Goal: Information Seeking & Learning: Learn about a topic

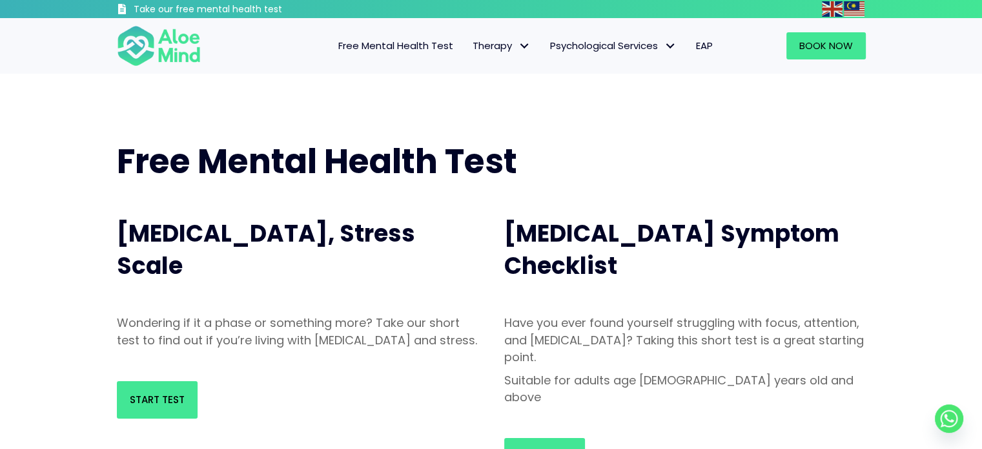
scroll to position [129, 0]
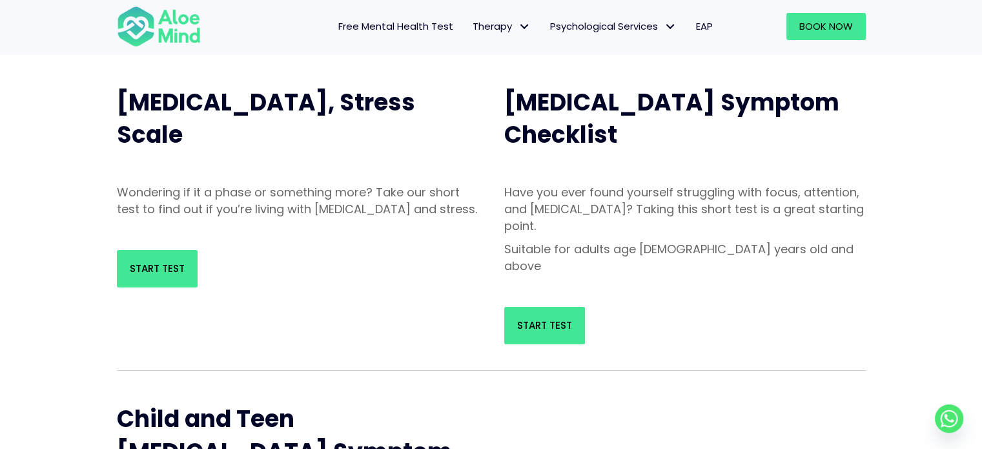
click at [289, 21] on nav "Free Mental Health Test Therapy Individual therapy Teen Therapy Child Therapy C…" at bounding box center [470, 26] width 505 height 27
click at [151, 277] on link "Start Test" at bounding box center [157, 268] width 81 height 37
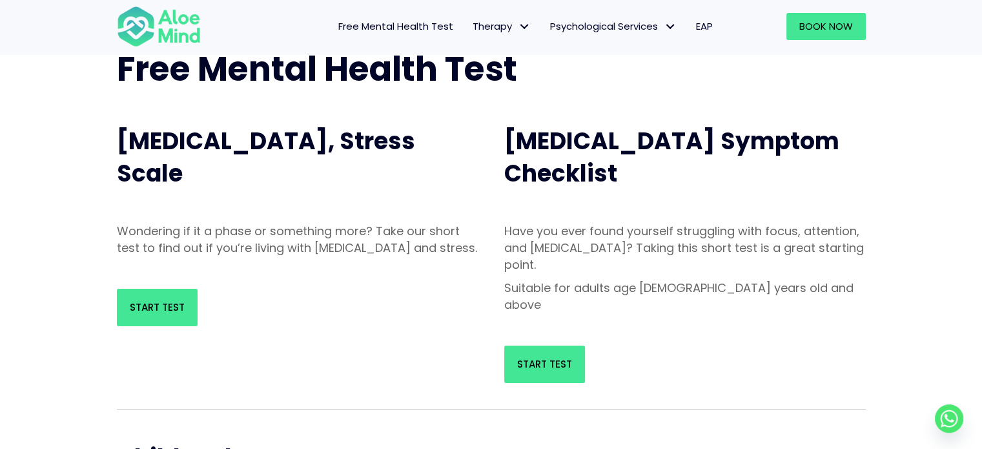
scroll to position [0, 0]
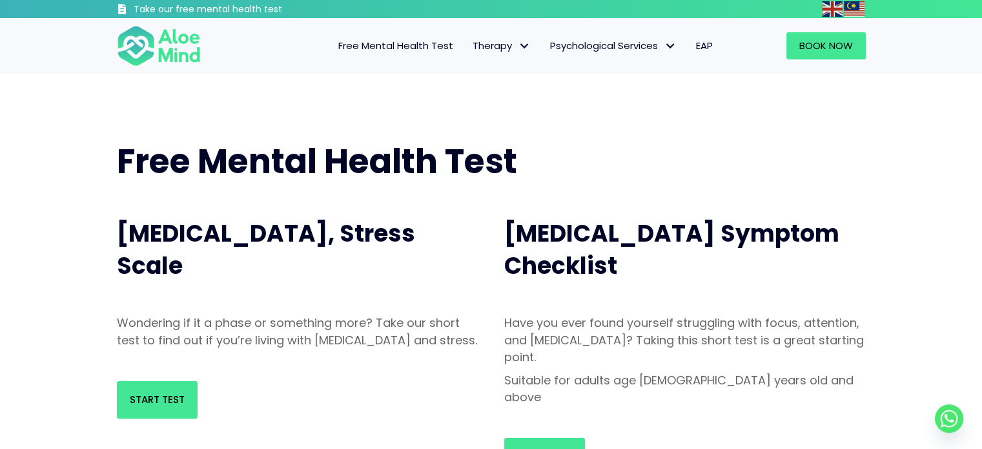
scroll to position [65, 0]
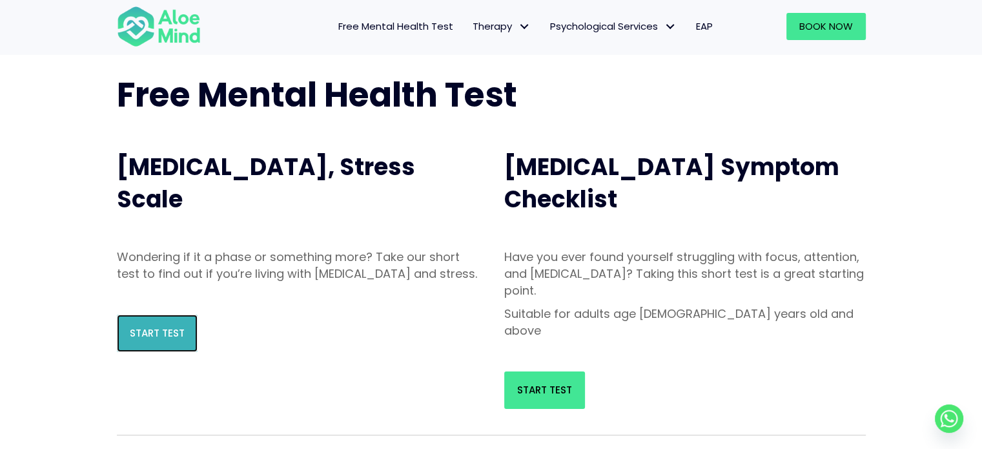
click at [176, 342] on link "Start Test" at bounding box center [157, 333] width 81 height 37
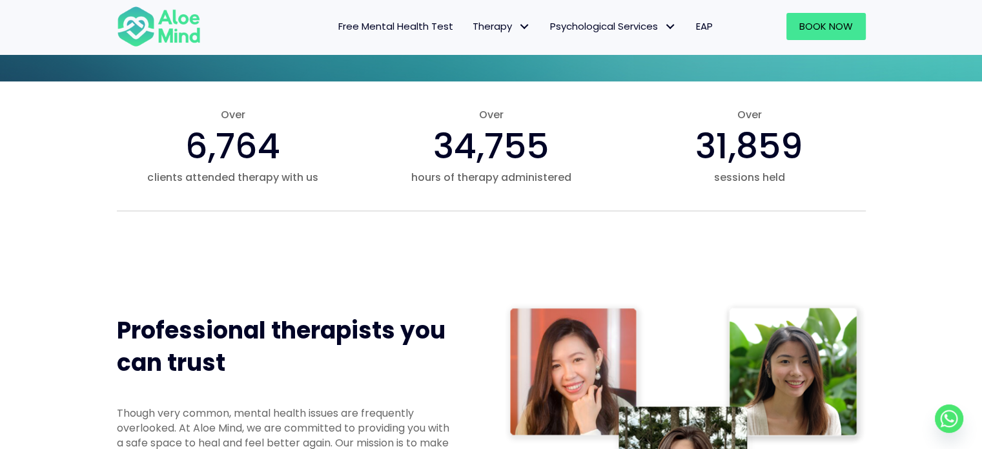
scroll to position [581, 0]
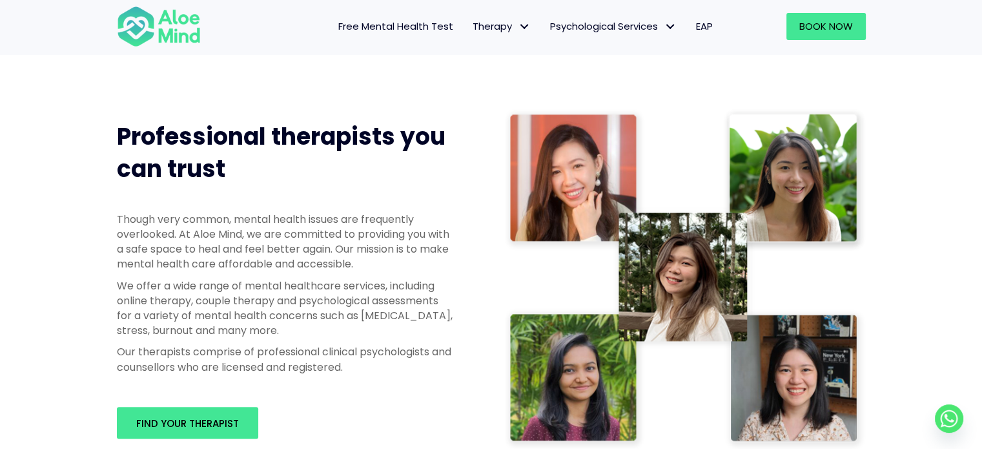
click at [343, 132] on span "Professional therapists you can trust" at bounding box center [281, 152] width 329 height 65
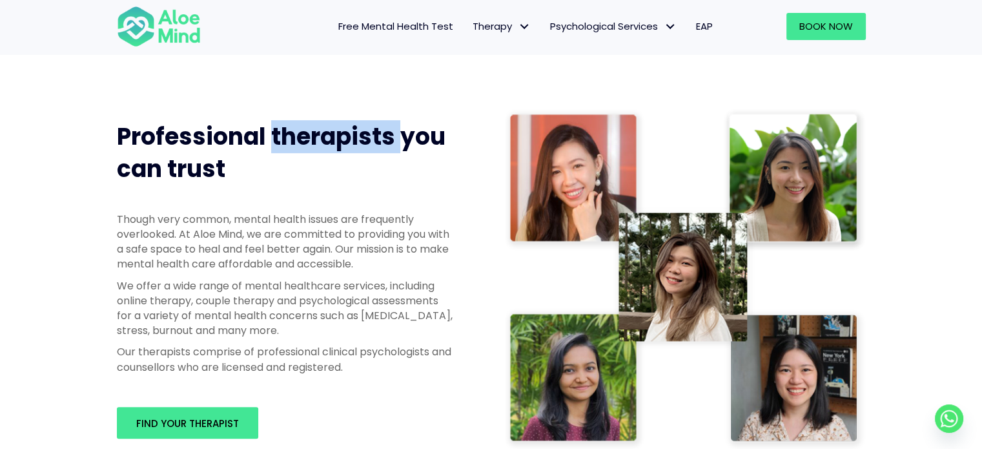
click at [343, 132] on span "Professional therapists you can trust" at bounding box center [281, 152] width 329 height 65
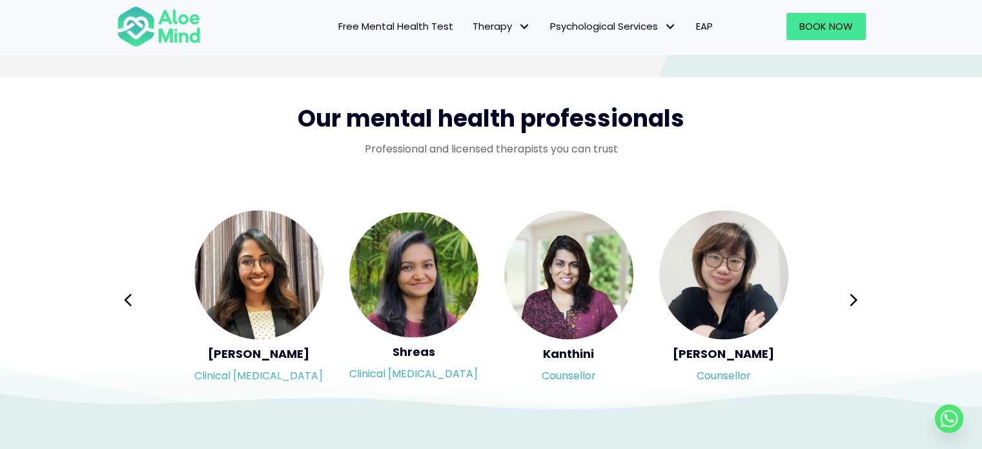
scroll to position [2067, 0]
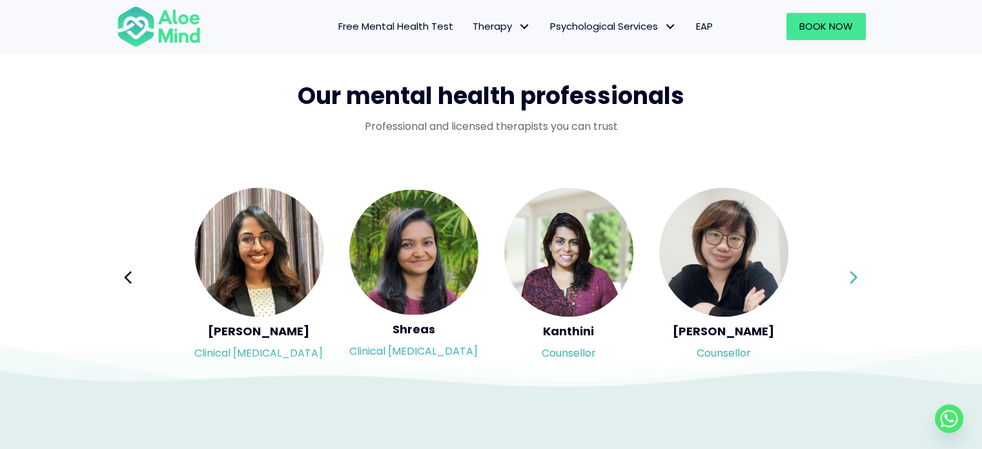
click at [841, 281] on button "Next" at bounding box center [854, 277] width 31 height 31
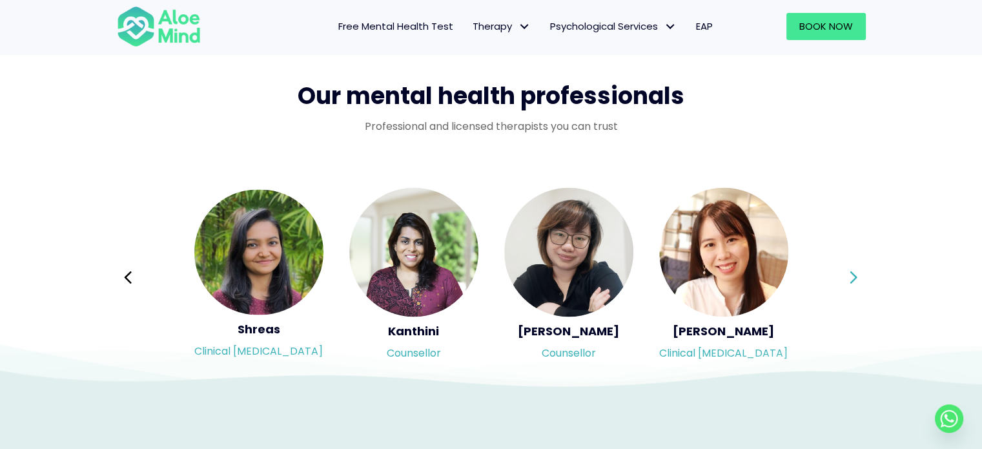
click at [841, 281] on button "Next" at bounding box center [854, 277] width 31 height 31
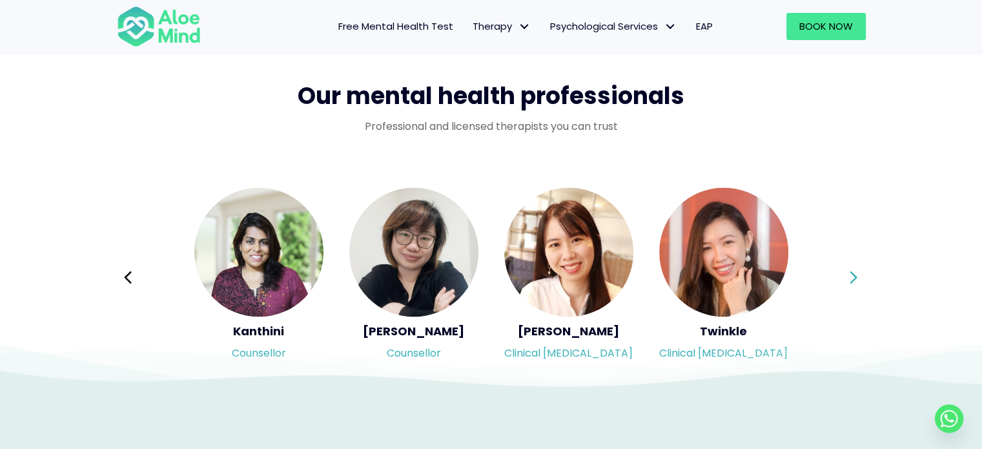
click at [841, 281] on button "Next" at bounding box center [854, 277] width 31 height 31
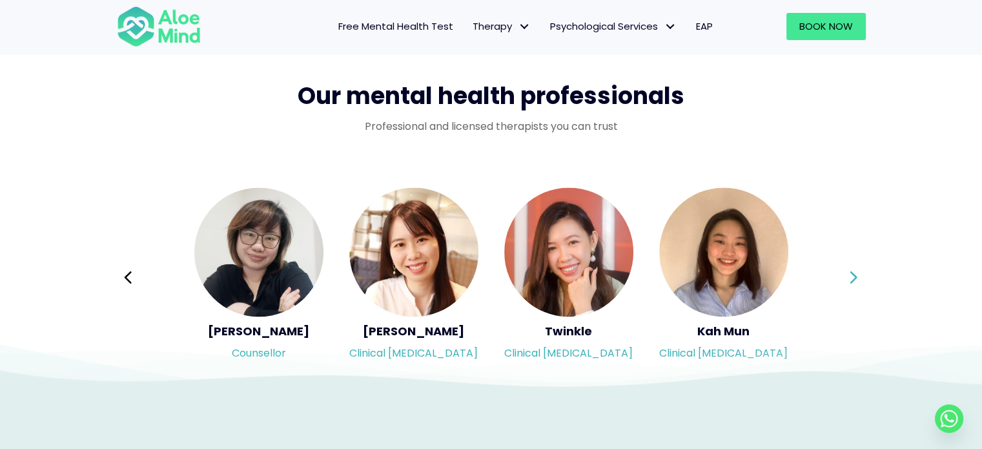
click at [841, 281] on button "Next" at bounding box center [854, 277] width 31 height 31
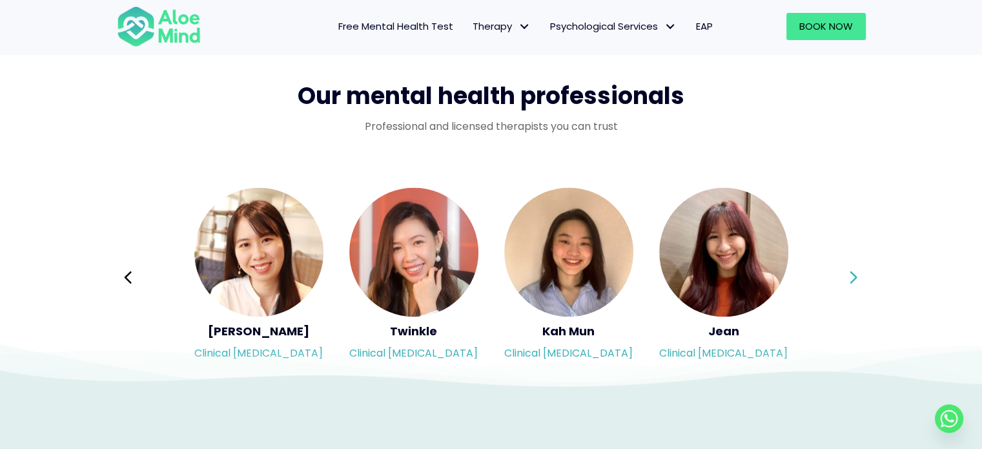
click at [841, 281] on div "Syndy Clinical psychologist Diveena Clinical psychologist Elynna Counsellor Eme…" at bounding box center [491, 277] width 749 height 182
click at [856, 278] on icon at bounding box center [854, 277] width 7 height 12
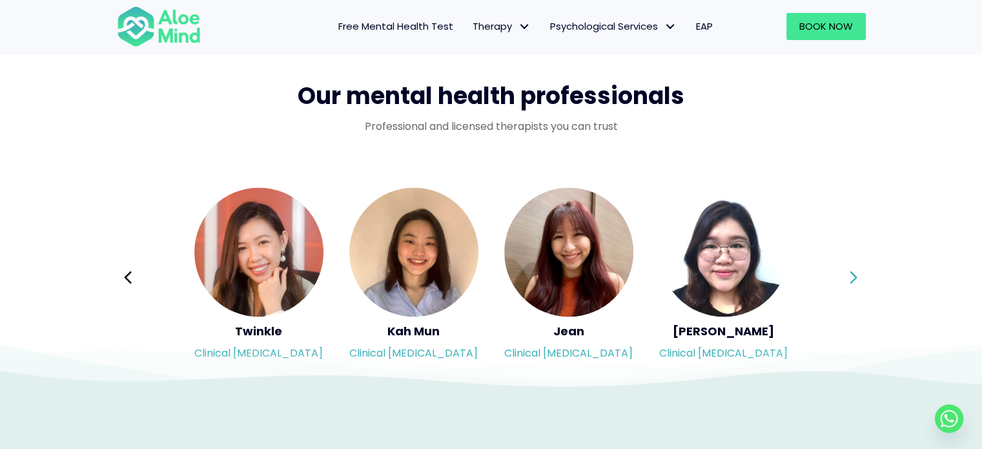
click at [856, 278] on div "Syndy Clinical psychologist Diveena Clinical psychologist Elynna Counsellor Eme…" at bounding box center [491, 277] width 749 height 182
click at [856, 280] on icon at bounding box center [853, 277] width 9 height 25
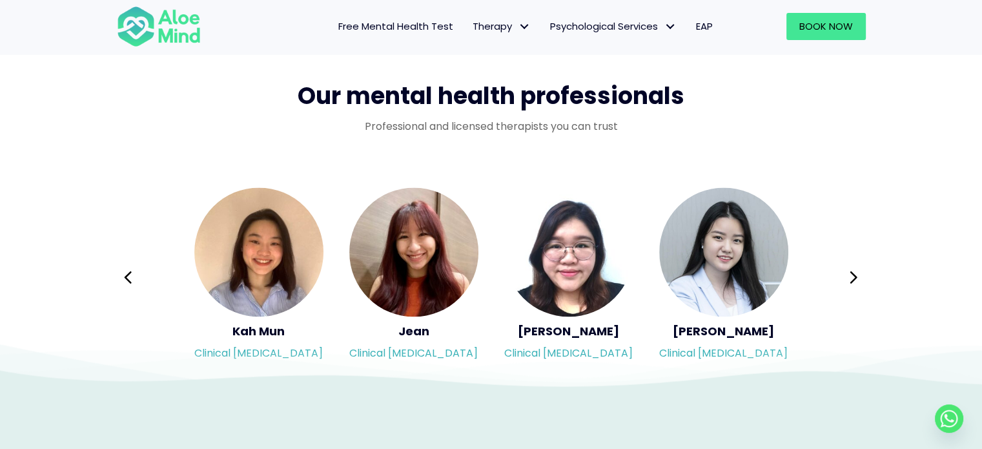
click at [855, 276] on icon at bounding box center [853, 277] width 9 height 25
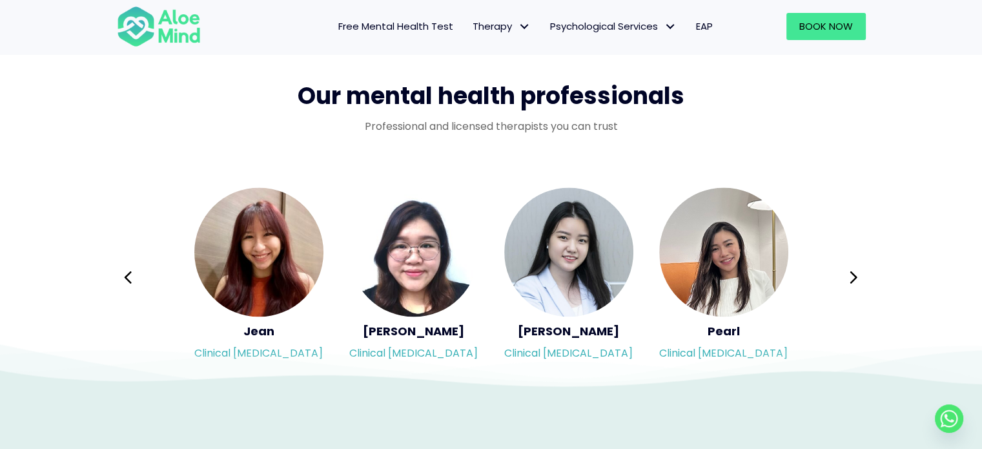
click at [854, 276] on icon at bounding box center [853, 277] width 9 height 25
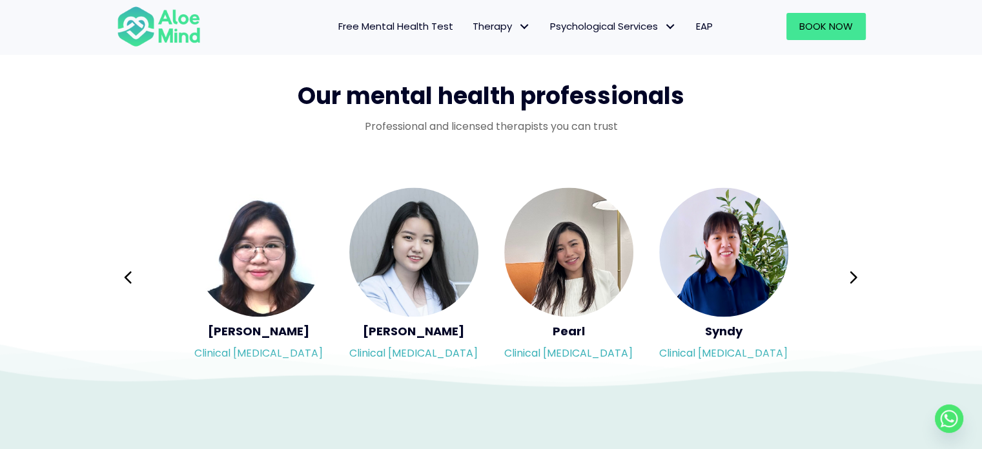
click at [854, 276] on div "Syndy Clinical psychologist Diveena Clinical psychologist Elynna Counsellor Eme…" at bounding box center [491, 277] width 749 height 182
click at [854, 276] on icon at bounding box center [853, 277] width 9 height 25
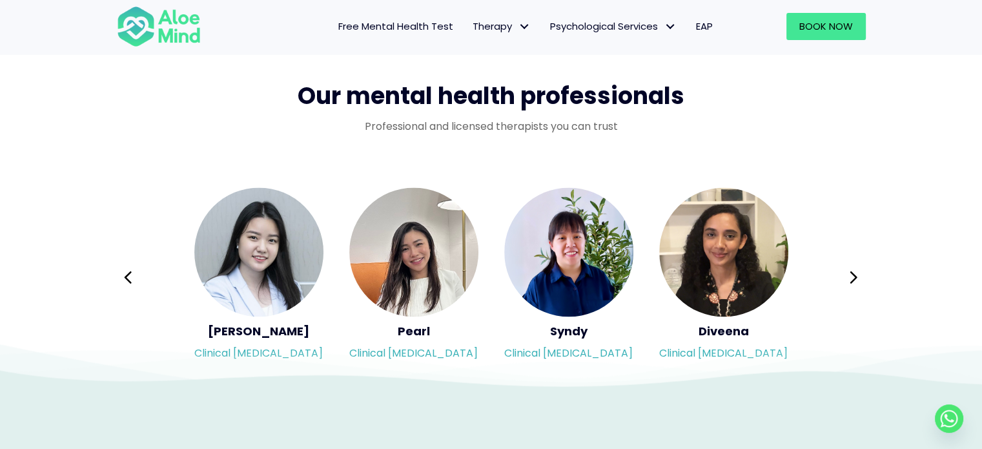
click at [854, 276] on icon at bounding box center [853, 277] width 9 height 25
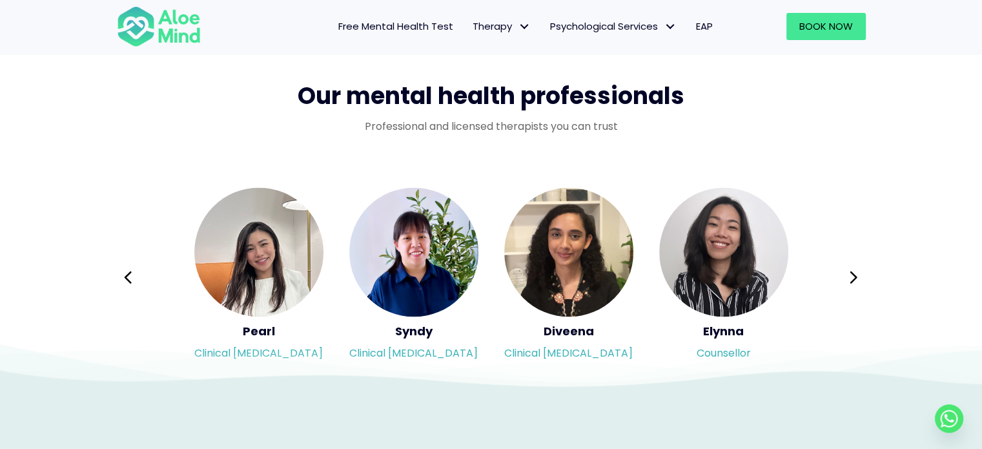
click at [854, 276] on div "Syndy Clinical psychologist Diveena Clinical psychologist Elynna Counsellor Eme…" at bounding box center [491, 277] width 749 height 182
click at [854, 276] on icon at bounding box center [853, 277] width 9 height 25
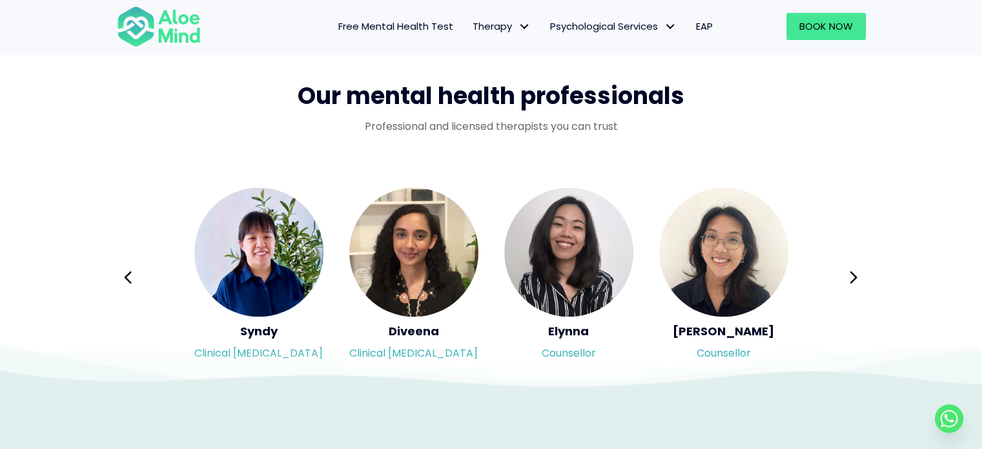
click at [854, 276] on div "Syndy Clinical psychologist Diveena Clinical psychologist Elynna Counsellor Eme…" at bounding box center [491, 277] width 749 height 182
click at [854, 276] on icon at bounding box center [853, 277] width 9 height 25
click at [854, 276] on div "Syndy Clinical psychologist Diveena Clinical psychologist Elynna Counsellor Eme…" at bounding box center [491, 277] width 749 height 182
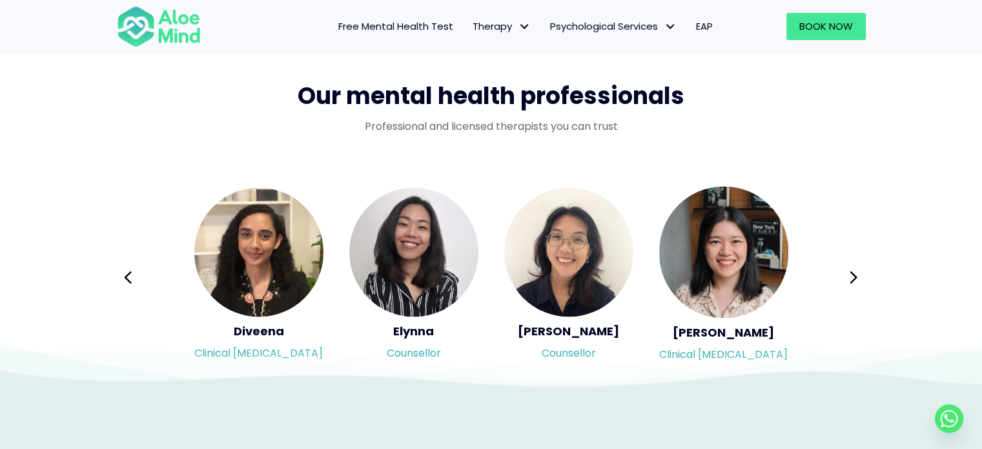
click at [854, 276] on div "Syndy Clinical psychologist Diveena Clinical psychologist Elynna Counsellor Eme…" at bounding box center [491, 277] width 749 height 182
click at [854, 276] on icon at bounding box center [853, 277] width 9 height 25
click at [854, 276] on div "Syndy Clinical psychologist Diveena Clinical psychologist Elynna Counsellor Eme…" at bounding box center [491, 277] width 749 height 182
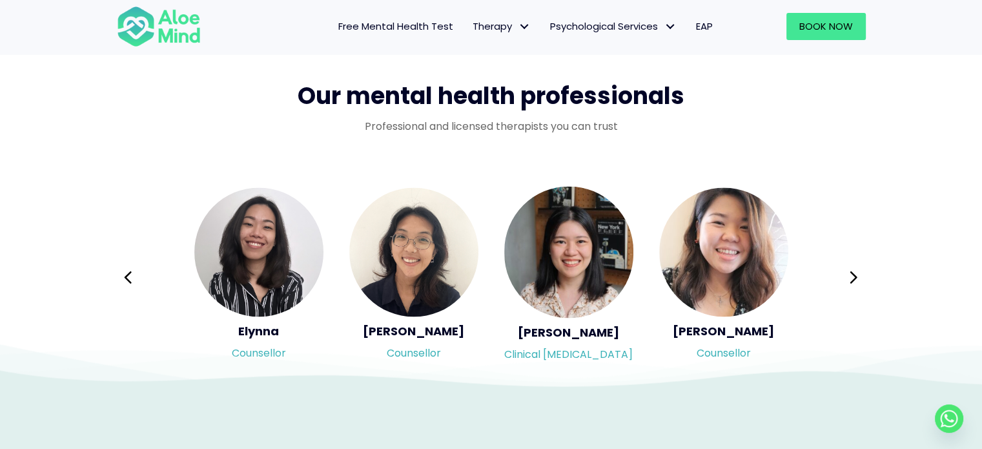
click at [854, 276] on div "Syndy Clinical psychologist Diveena Clinical psychologist Elynna Counsellor Eme…" at bounding box center [491, 277] width 749 height 182
click at [854, 276] on icon at bounding box center [853, 277] width 9 height 25
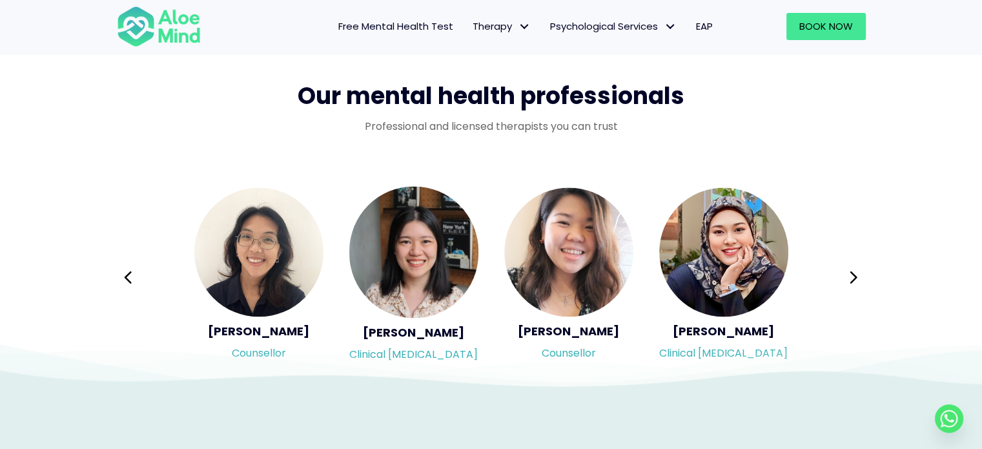
click at [854, 276] on div "Syndy Clinical psychologist Diveena Clinical psychologist Elynna Counsellor Eme…" at bounding box center [491, 277] width 749 height 182
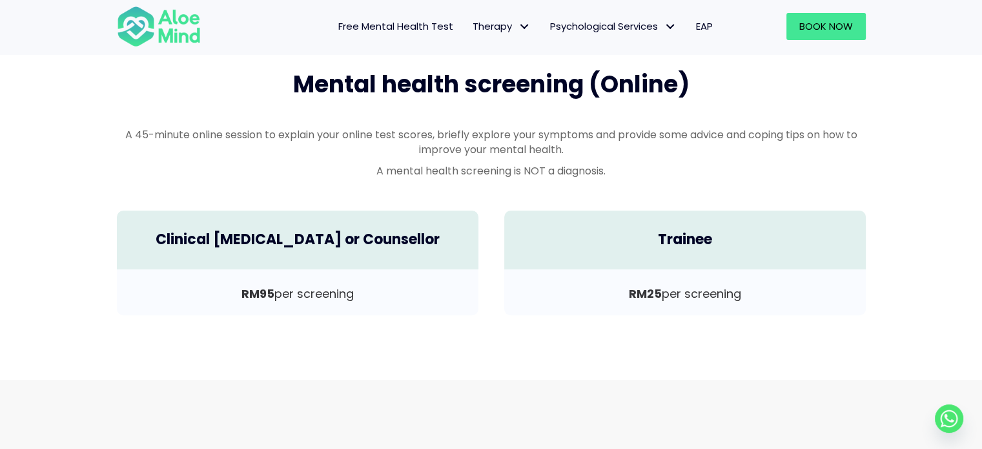
scroll to position [452, 0]
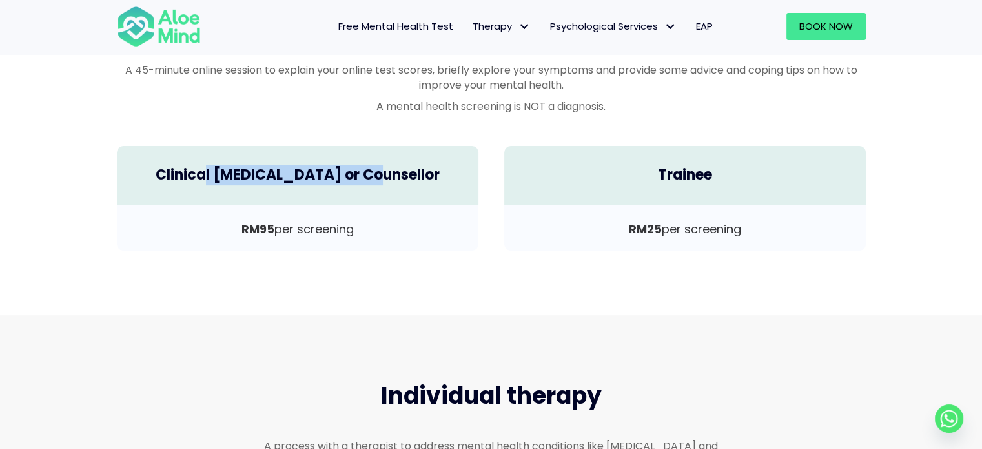
drag, startPoint x: 223, startPoint y: 174, endPoint x: 386, endPoint y: 183, distance: 163.0
click at [386, 183] on h4 "Clinical [MEDICAL_DATA] or Counsellor" at bounding box center [298, 175] width 336 height 20
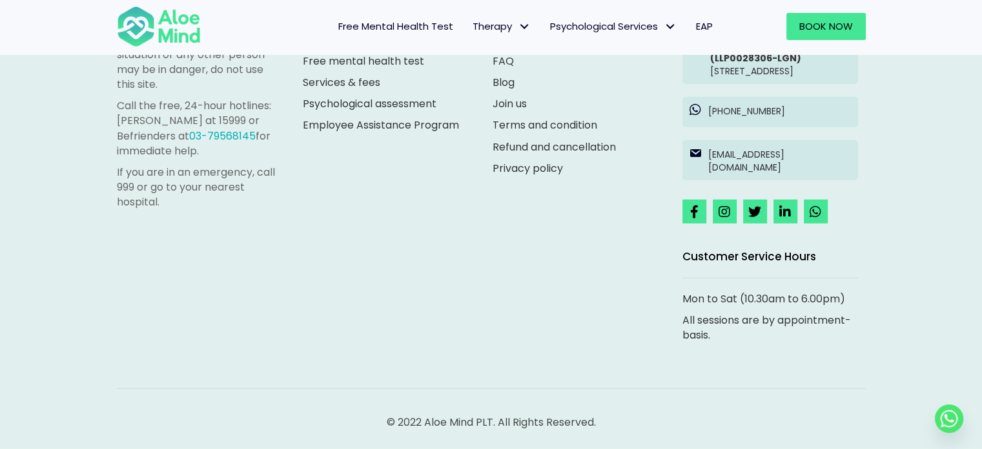
scroll to position [3741, 0]
